Goal: Task Accomplishment & Management: Manage account settings

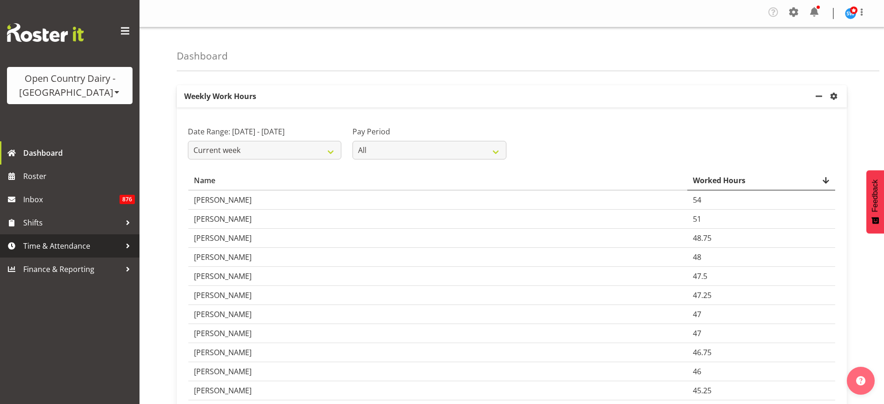
click at [88, 245] on span "Time & Attendance" at bounding box center [72, 246] width 98 height 14
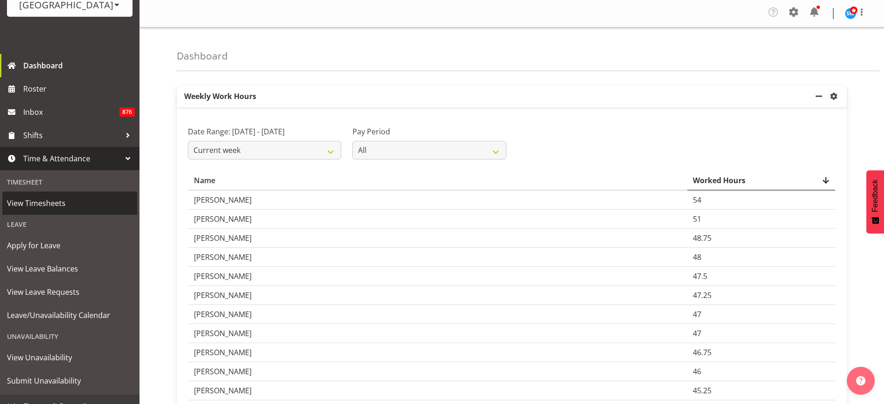
scroll to position [101, 0]
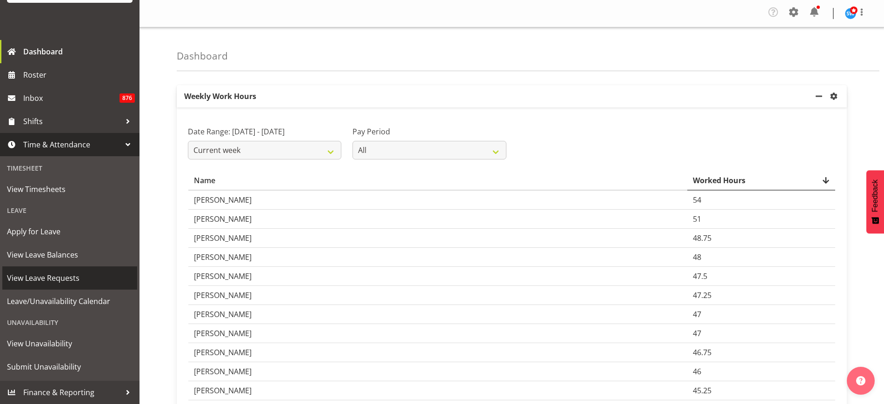
click at [81, 277] on span "View Leave Requests" at bounding box center [70, 278] width 126 height 14
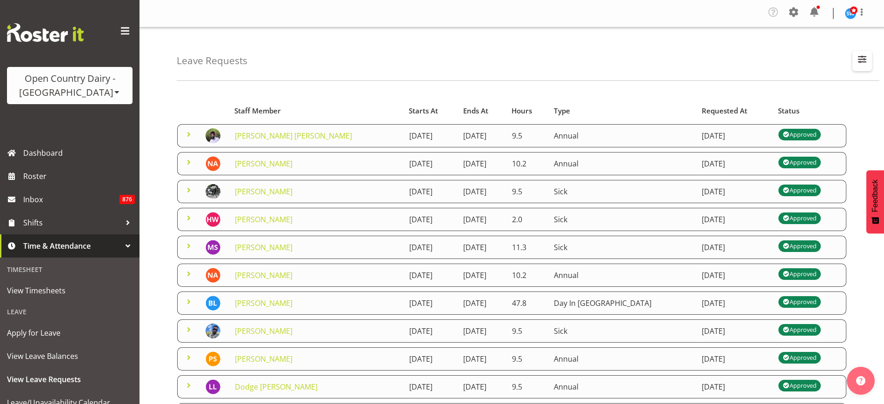
click at [860, 56] on span "button" at bounding box center [862, 59] width 12 height 12
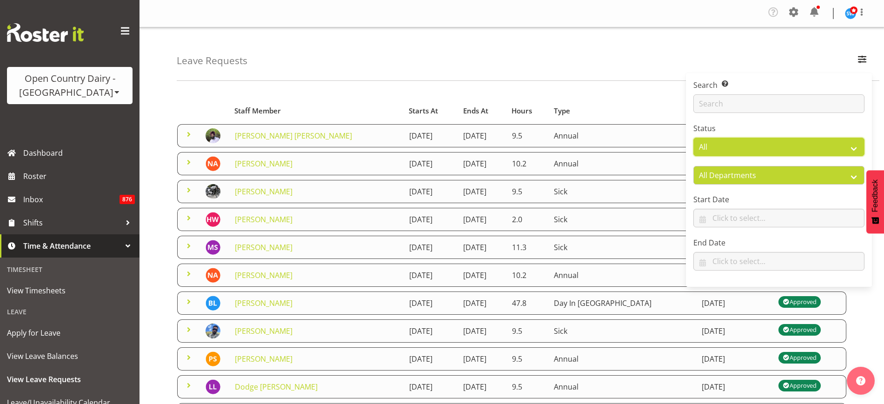
drag, startPoint x: 814, startPoint y: 145, endPoint x: 807, endPoint y: 149, distance: 8.5
click at [814, 145] on select "All Approved Requested Unapproved" at bounding box center [778, 147] width 171 height 19
select select "requested"
click at [693, 138] on select "All Approved Requested Unapproved" at bounding box center [778, 147] width 171 height 19
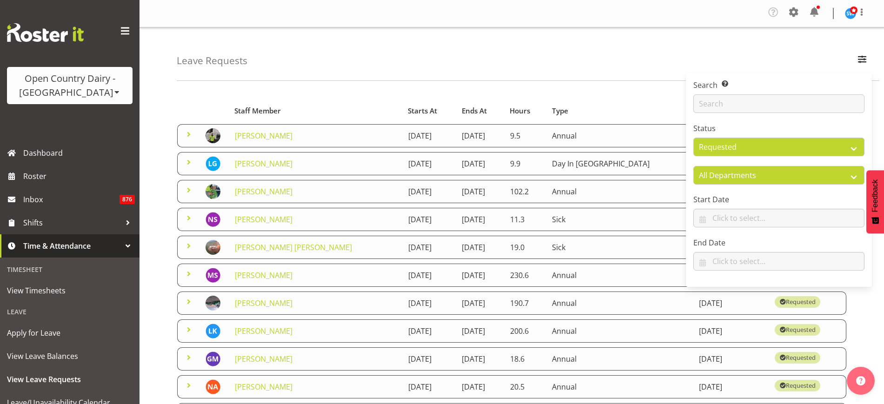
click at [463, 82] on div "Leave Requests Search Search for a particular employee Status All Approved Requ…" at bounding box center [511, 308] width 744 height 563
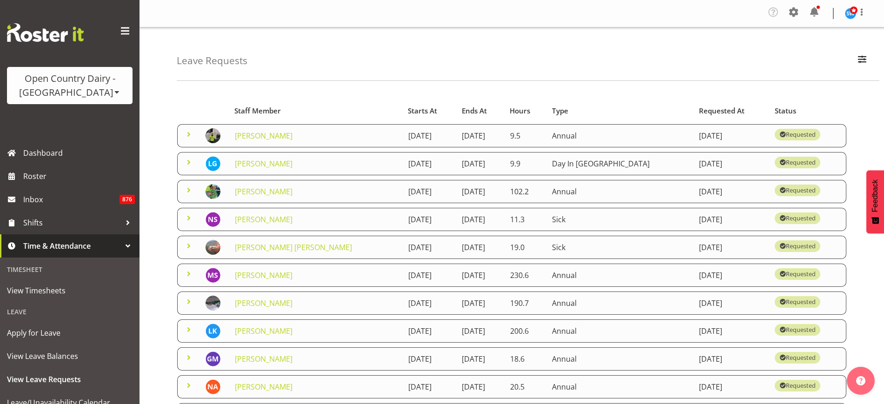
click at [190, 218] on span at bounding box center [188, 217] width 11 height 11
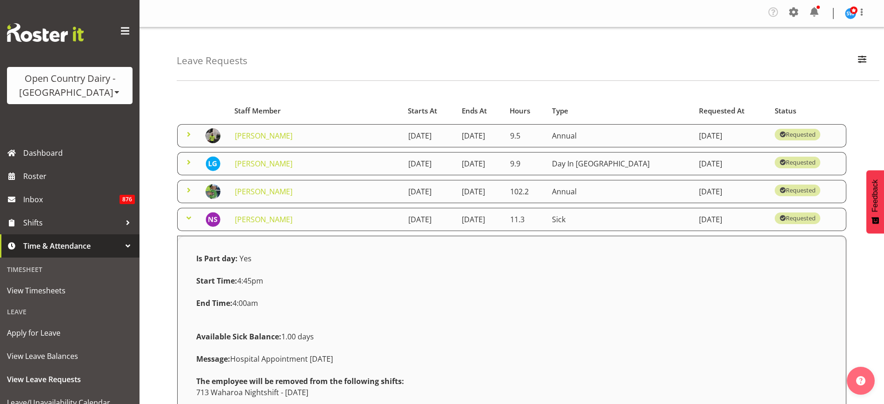
scroll to position [58, 0]
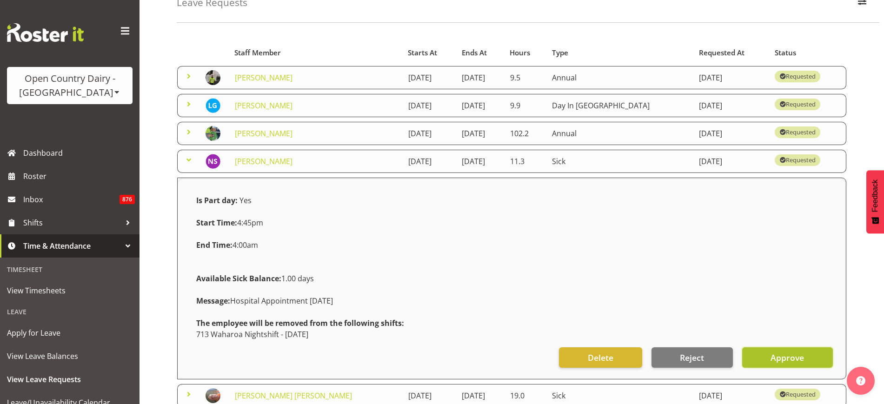
click at [779, 360] on span "Approve" at bounding box center [786, 357] width 33 height 12
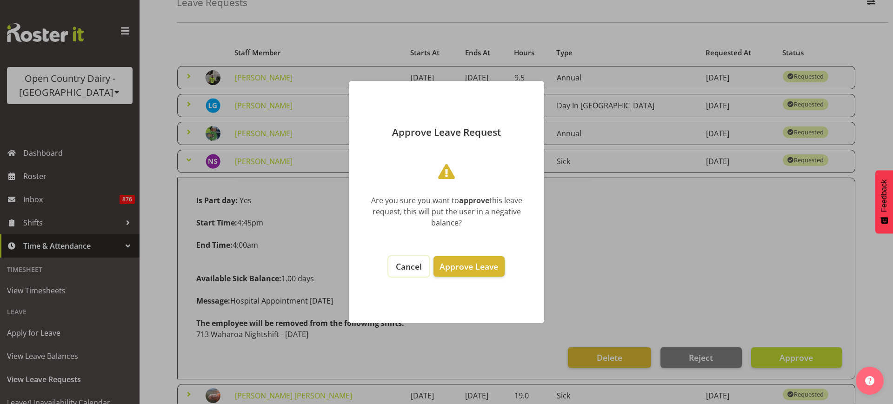
click at [411, 265] on span "Cancel" at bounding box center [409, 266] width 26 height 11
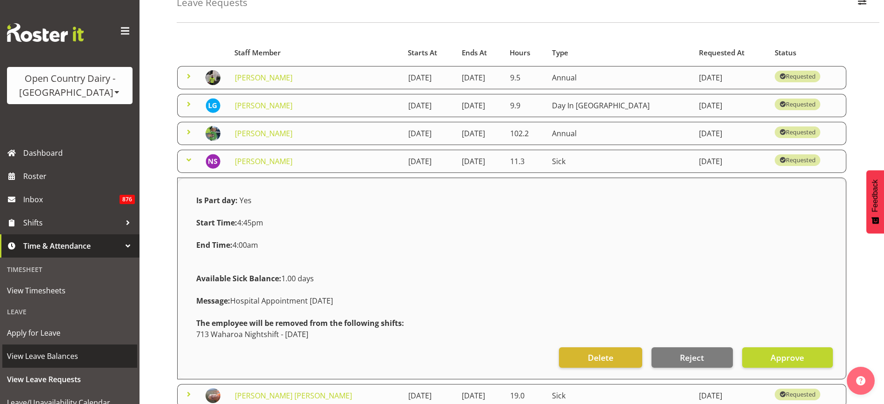
click at [72, 357] on span "View Leave Balances" at bounding box center [70, 356] width 126 height 14
click at [770, 357] on span "Approve" at bounding box center [786, 357] width 33 height 12
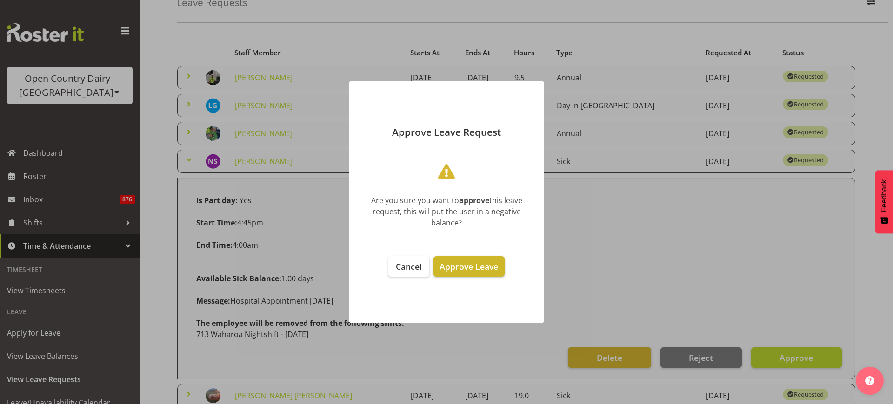
click at [488, 265] on span "Approve Leave" at bounding box center [468, 266] width 59 height 11
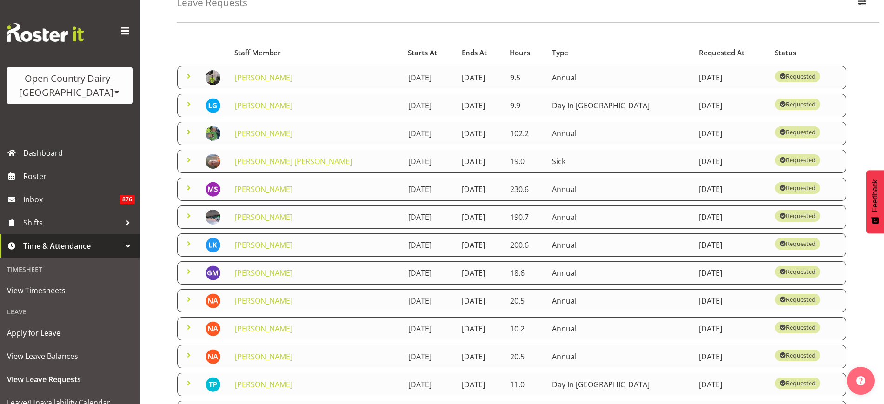
click at [187, 161] on span at bounding box center [188, 159] width 11 height 11
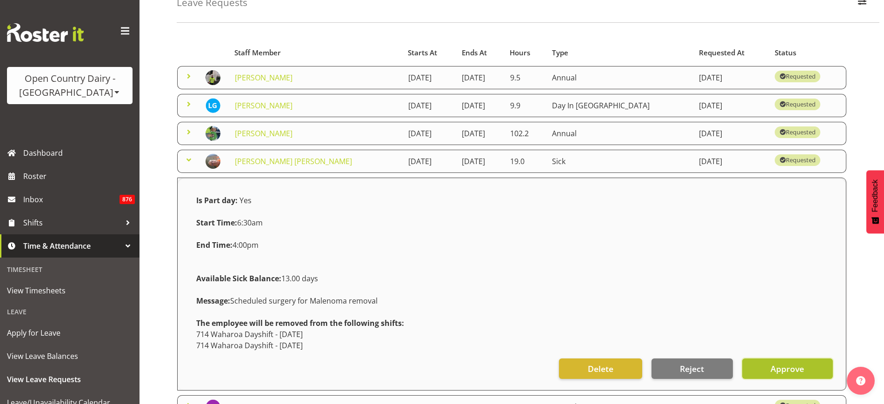
click at [795, 366] on span "Approve" at bounding box center [786, 369] width 33 height 12
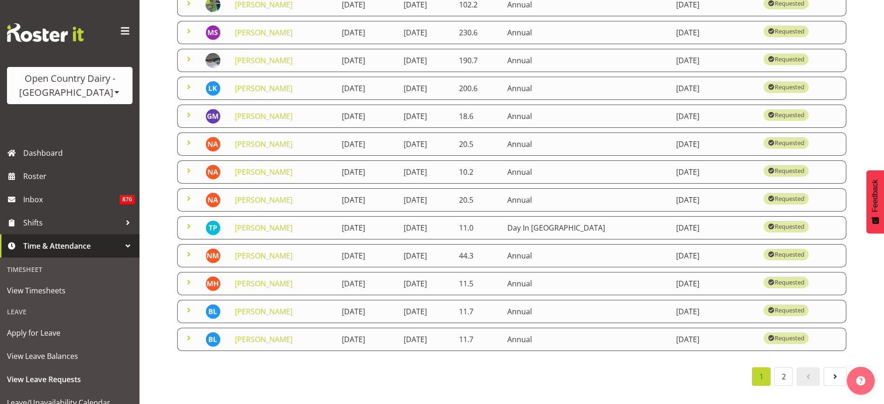
scroll to position [196, 0]
click at [189, 304] on span at bounding box center [188, 309] width 11 height 11
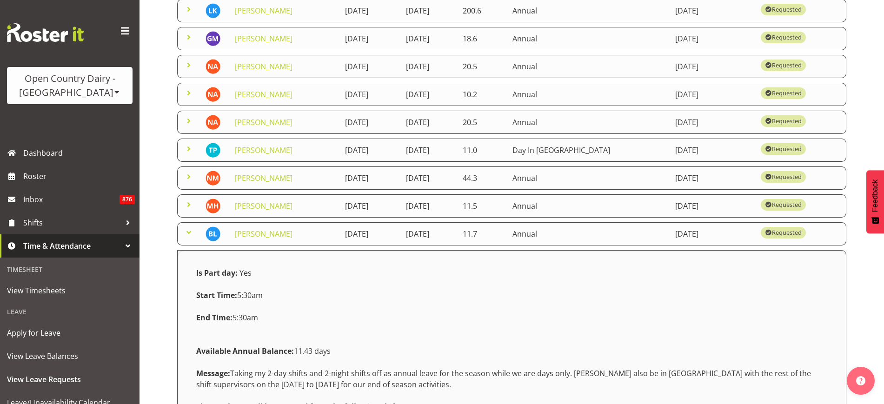
scroll to position [402, 0]
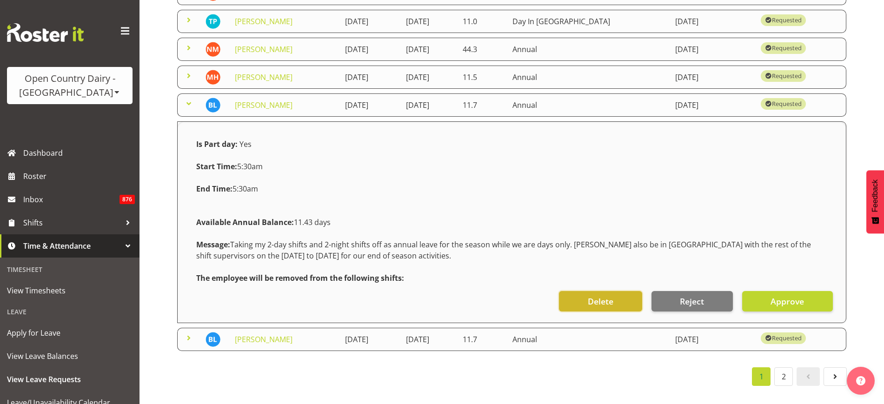
click at [594, 295] on span "Delete" at bounding box center [601, 301] width 26 height 12
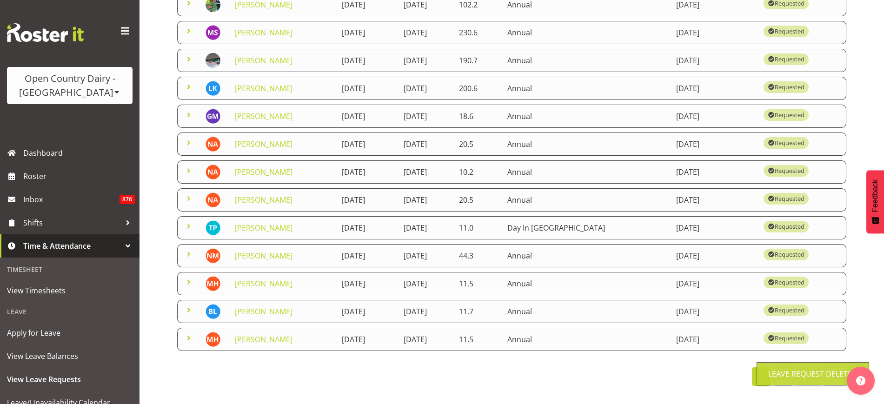
scroll to position [196, 0]
click at [192, 332] on span at bounding box center [188, 337] width 11 height 11
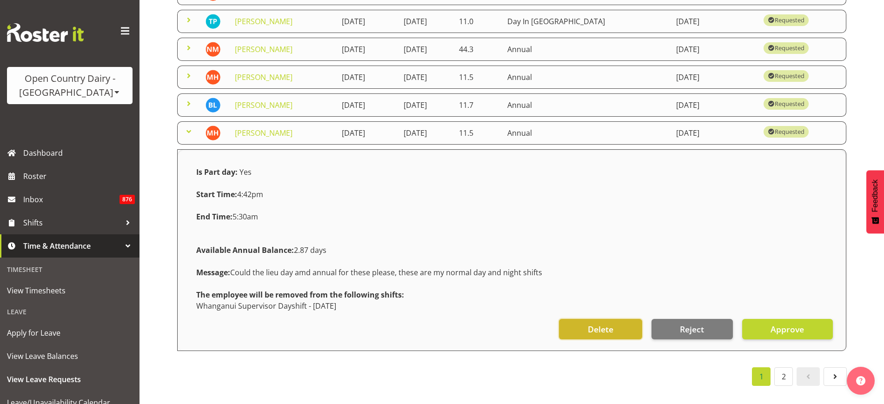
click at [620, 319] on button "Delete" at bounding box center [600, 329] width 83 height 20
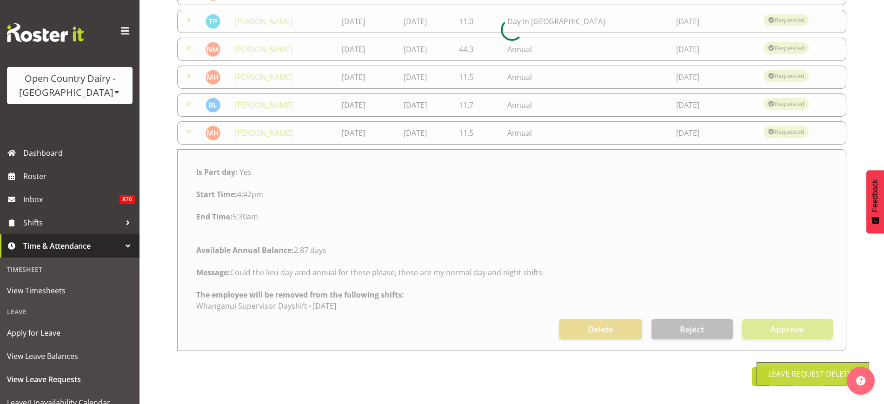
scroll to position [196, 0]
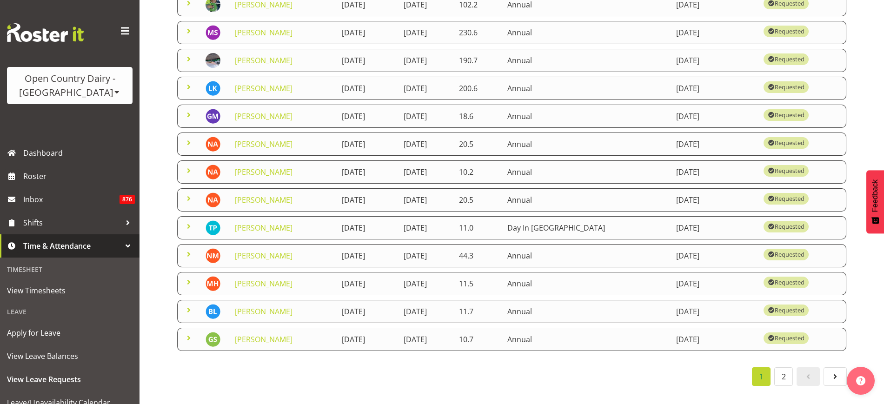
click at [187, 304] on span at bounding box center [188, 309] width 11 height 11
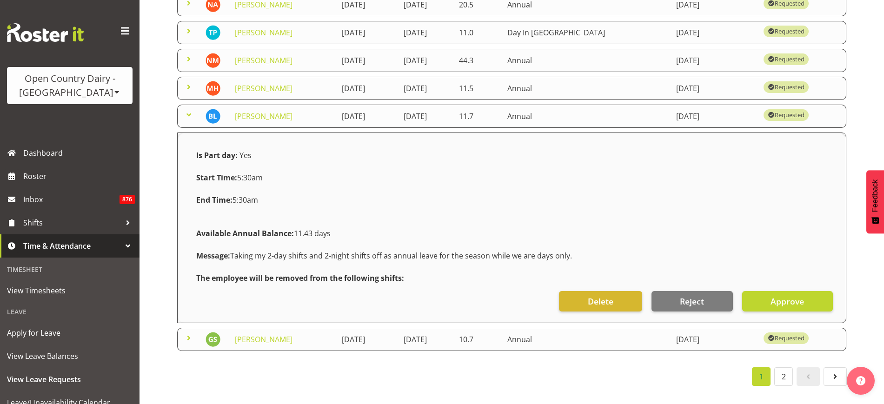
scroll to position [391, 0]
click at [569, 295] on button "Delete" at bounding box center [600, 301] width 83 height 20
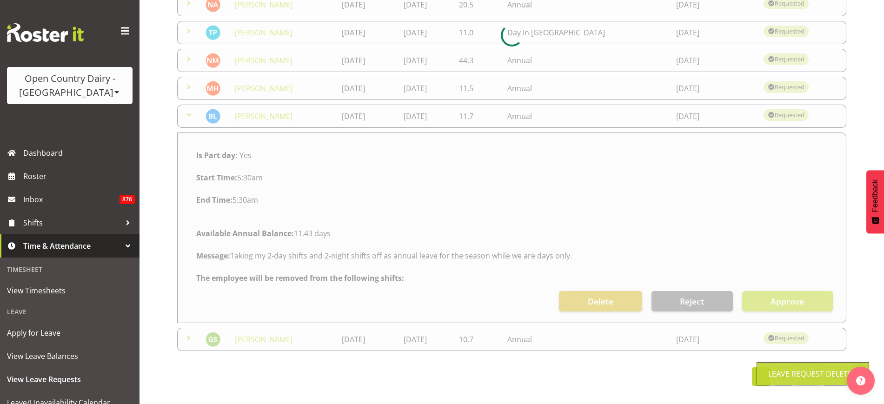
scroll to position [196, 0]
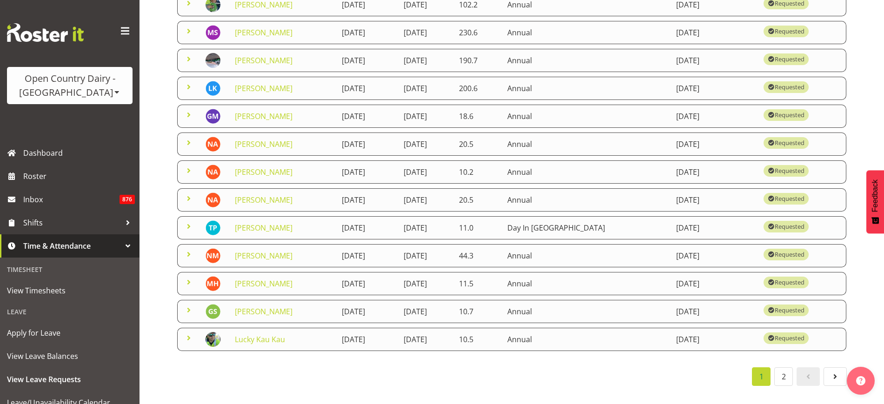
click at [192, 277] on span at bounding box center [188, 282] width 11 height 11
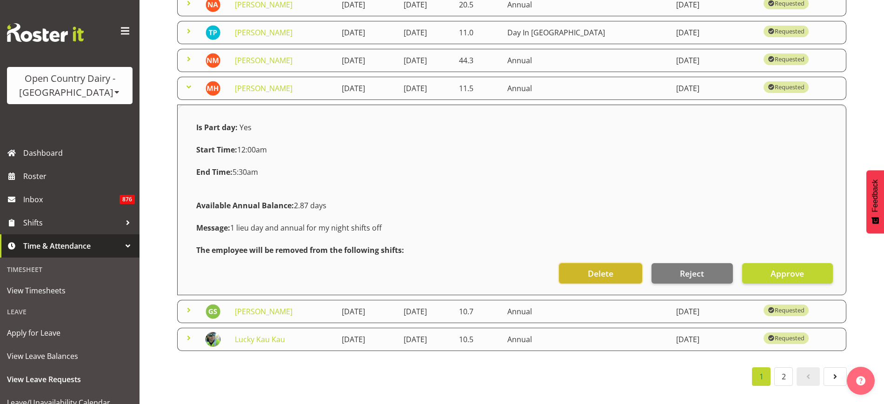
click at [588, 267] on span "Delete" at bounding box center [601, 273] width 26 height 12
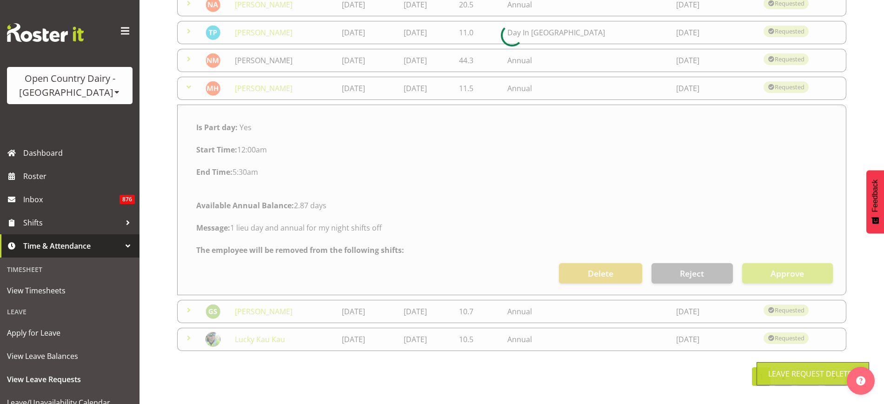
scroll to position [196, 0]
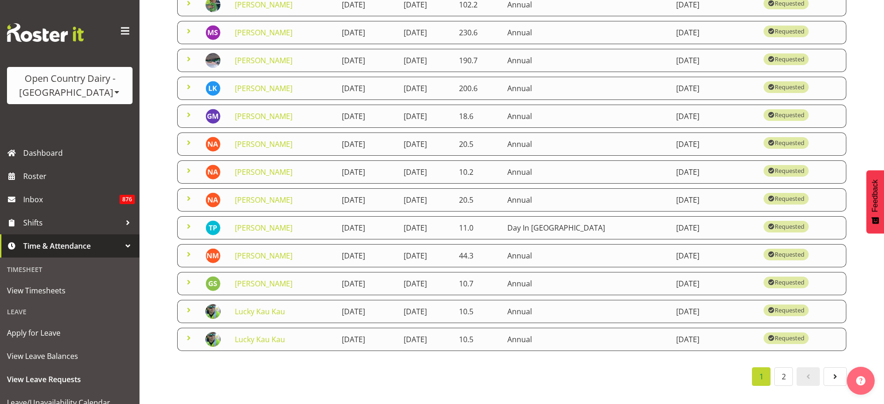
click at [188, 193] on span at bounding box center [188, 198] width 11 height 11
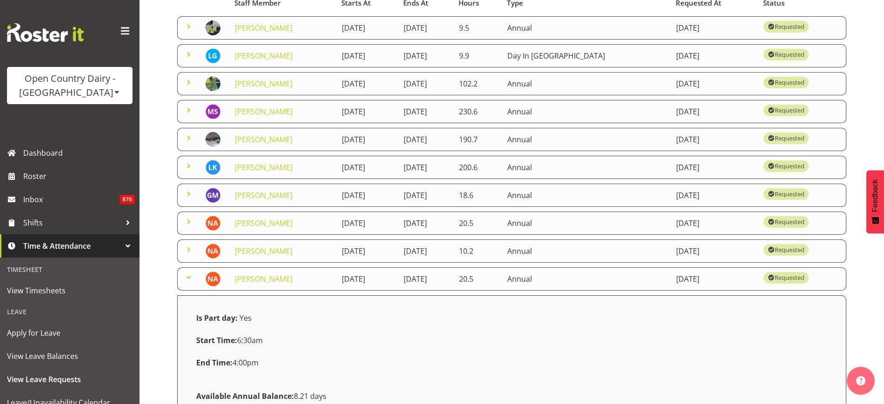
scroll to position [58, 0]
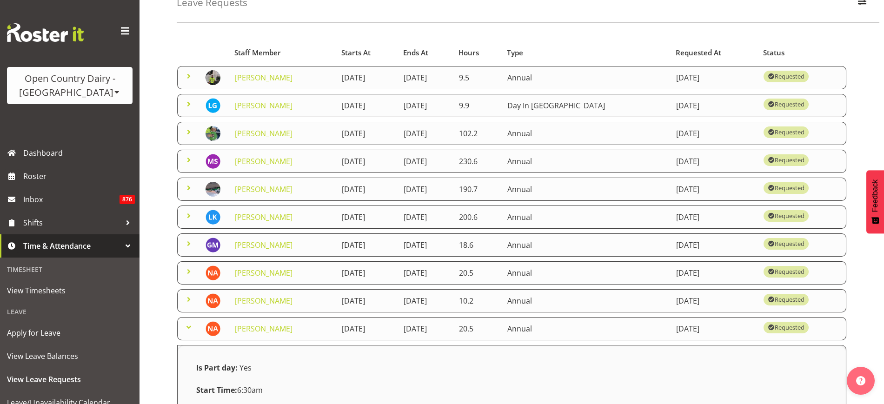
click at [188, 327] on span at bounding box center [188, 327] width 11 height 11
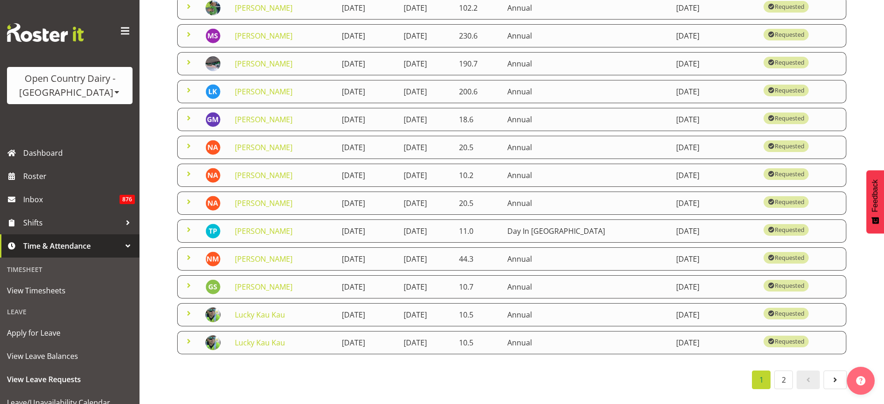
scroll to position [196, 0]
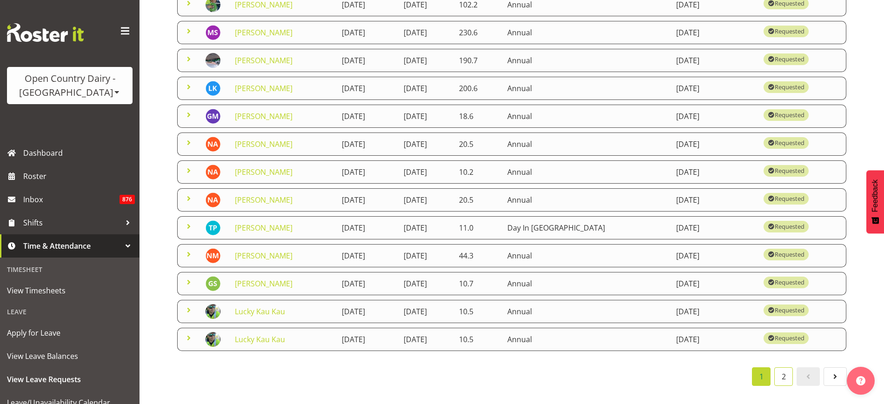
click at [780, 369] on link "2" at bounding box center [783, 376] width 19 height 19
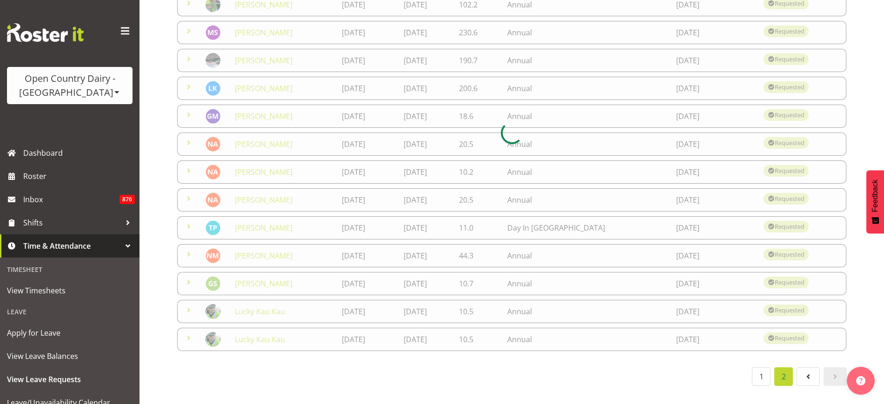
scroll to position [65, 0]
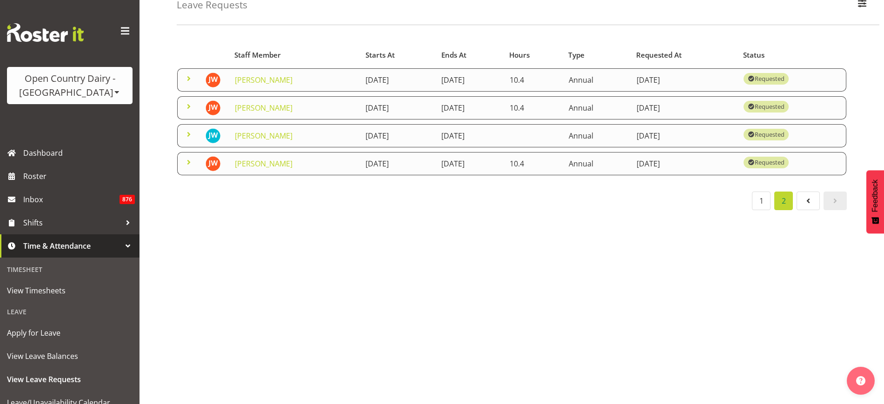
click at [601, 251] on div "Starts At Type Requested At Status Staff Member Starts At Ends At Hours Type Re…" at bounding box center [530, 218] width 707 height 372
click at [185, 129] on span at bounding box center [188, 134] width 11 height 11
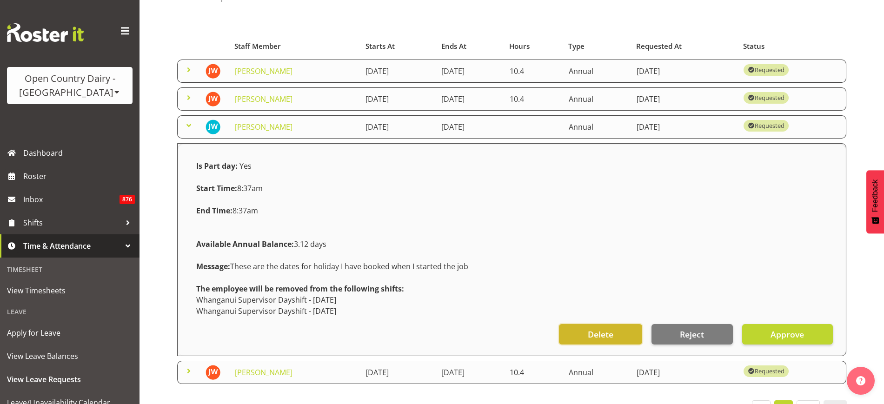
click at [629, 331] on button "Delete" at bounding box center [600, 334] width 83 height 20
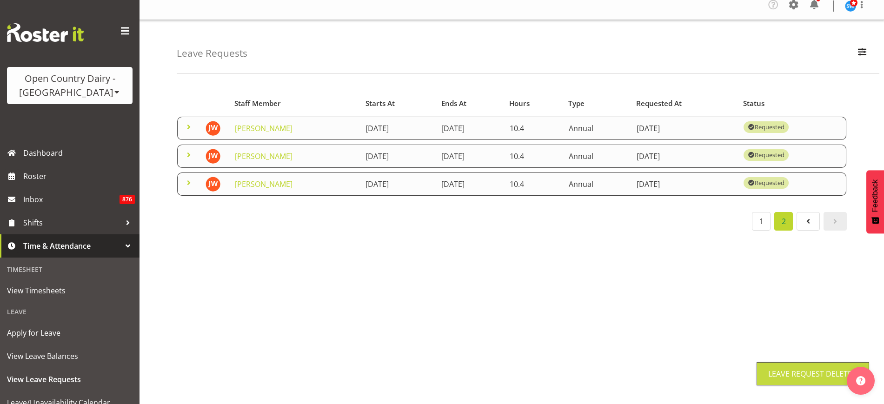
scroll to position [0, 0]
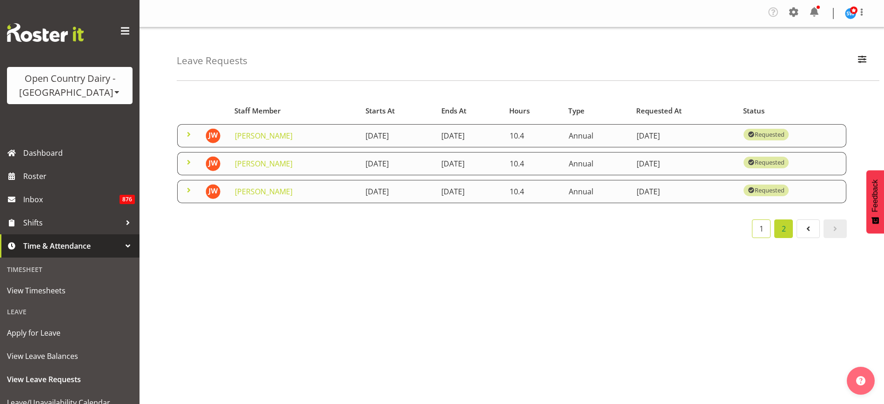
click at [760, 230] on link "1" at bounding box center [761, 228] width 19 height 19
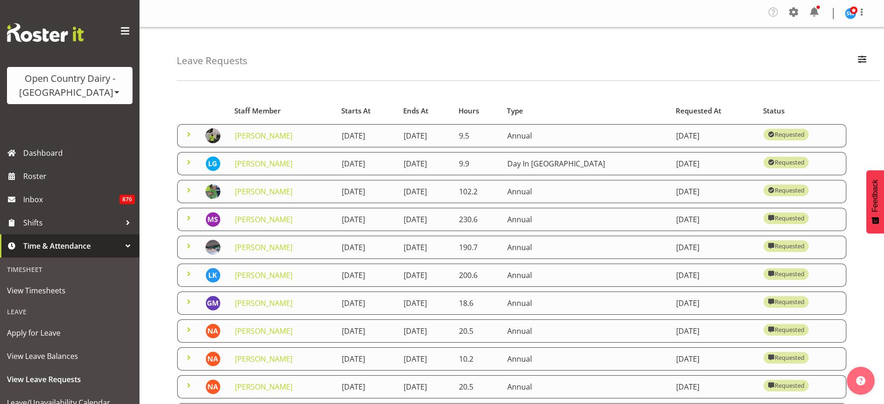
click at [354, 108] on div "Starts At" at bounding box center [366, 111] width 51 height 11
click at [354, 108] on div "Starts At" at bounding box center [368, 111] width 54 height 11
click at [450, 109] on div "Ends At" at bounding box center [427, 111] width 45 height 11
click at [354, 110] on div "Starts At" at bounding box center [368, 111] width 54 height 11
click at [695, 113] on div "Requested At" at bounding box center [714, 111] width 76 height 11
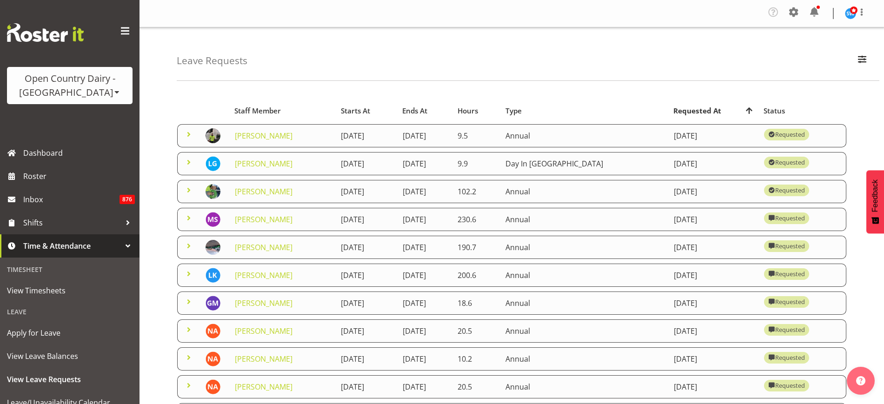
click at [189, 272] on span at bounding box center [188, 273] width 11 height 11
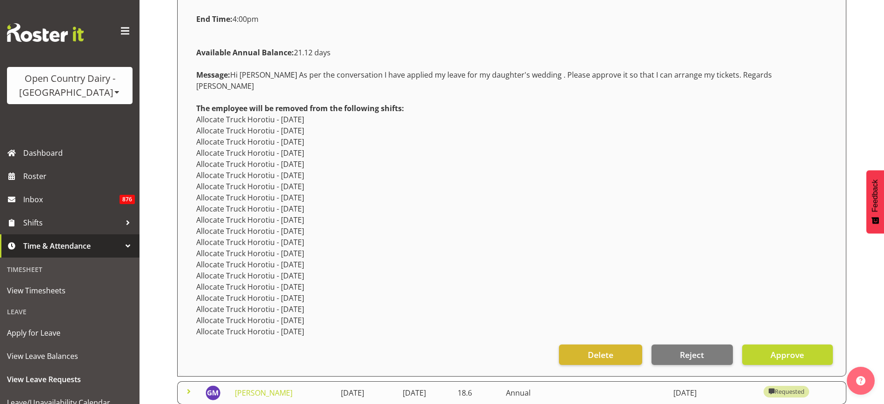
scroll to position [349, 0]
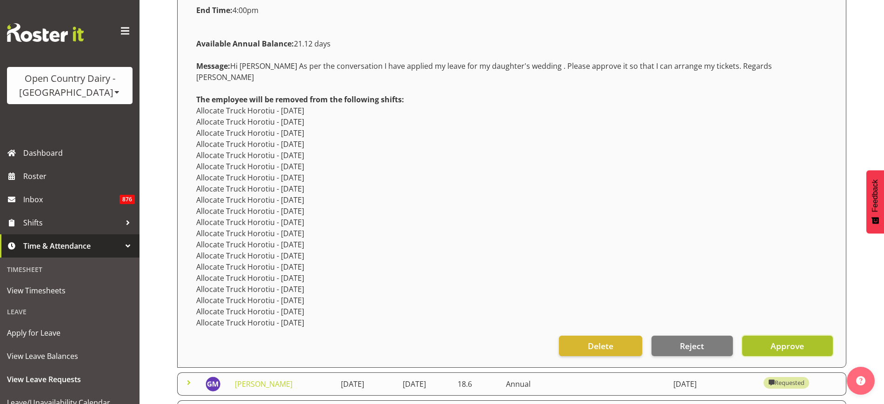
click at [797, 340] on span "Approve" at bounding box center [786, 346] width 33 height 12
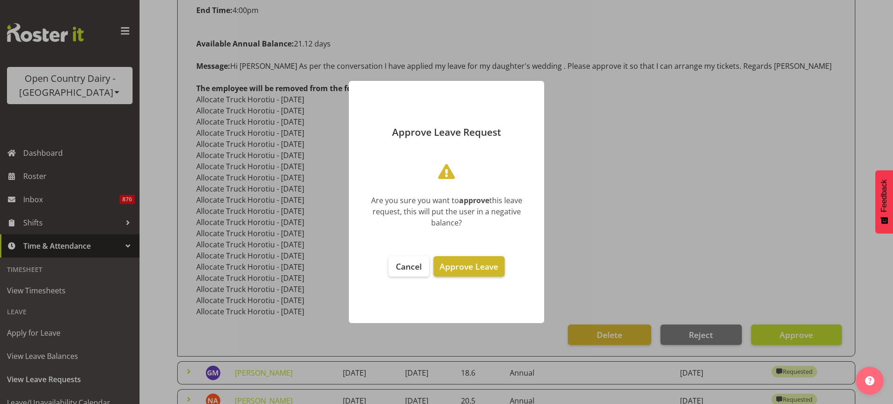
click at [473, 264] on span "Approve Leave" at bounding box center [468, 266] width 59 height 11
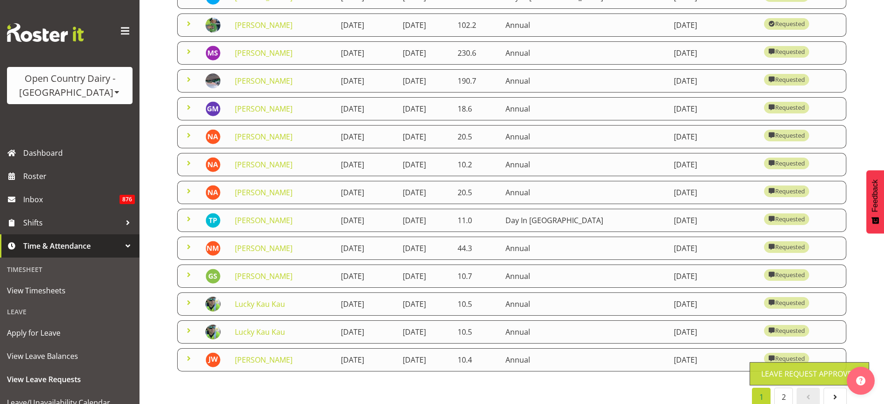
scroll to position [196, 0]
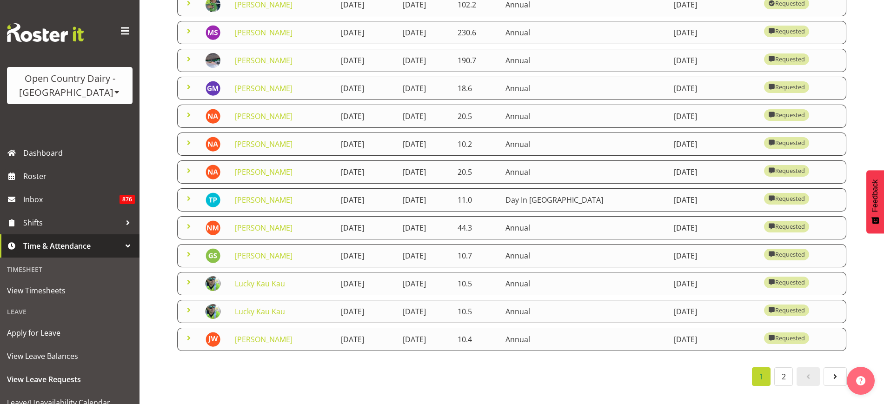
click at [189, 304] on span at bounding box center [188, 309] width 11 height 11
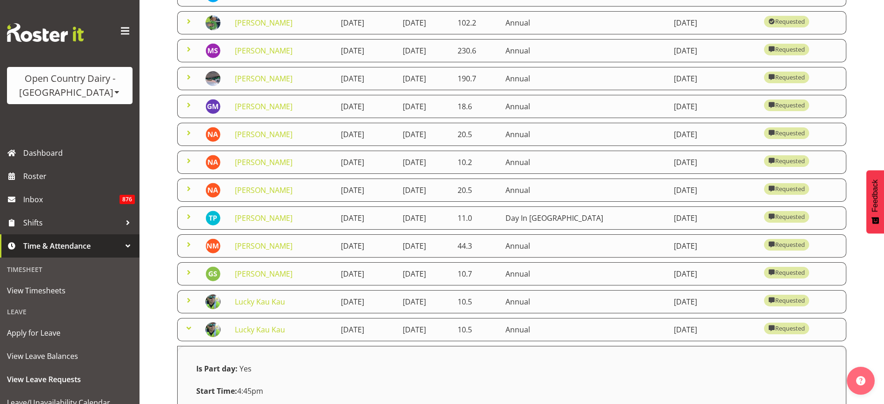
scroll to position [138, 0]
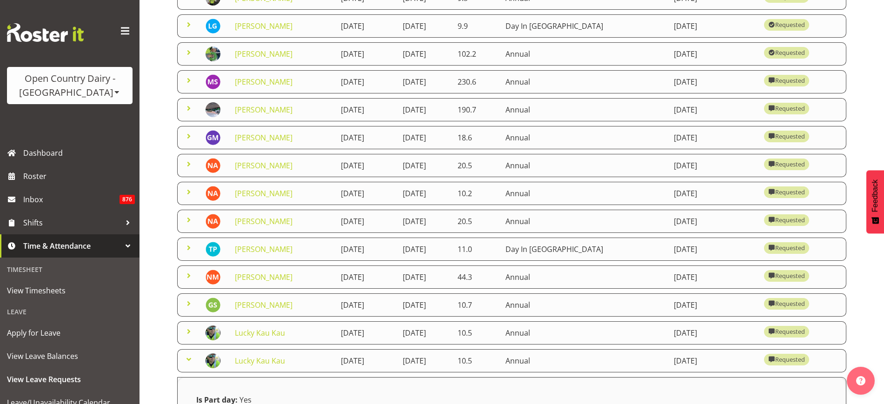
click at [189, 358] on span at bounding box center [188, 359] width 11 height 11
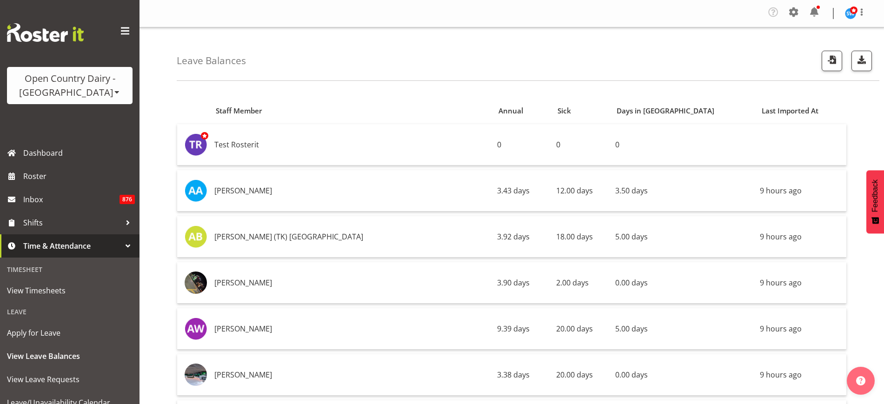
click at [357, 69] on div "Leave Balances" at bounding box center [528, 53] width 702 height 53
